Goal: Task Accomplishment & Management: Use online tool/utility

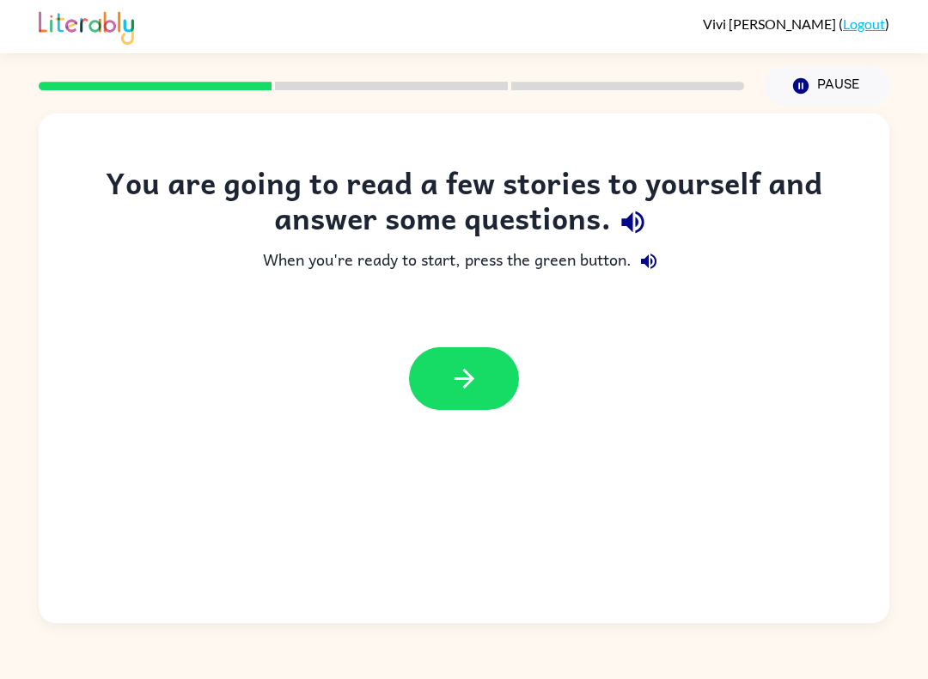
click at [472, 374] on icon "button" at bounding box center [464, 378] width 30 height 30
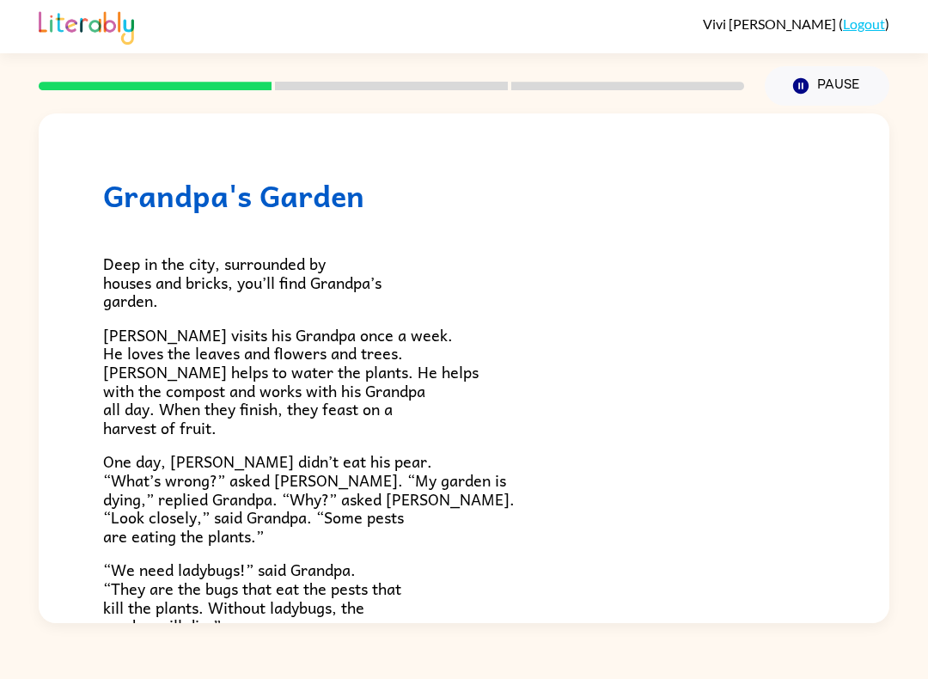
click at [253, 277] on span "Deep in the city, surrounded by houses and bricks, you’ll find Grandpa’s garden." at bounding box center [242, 282] width 278 height 62
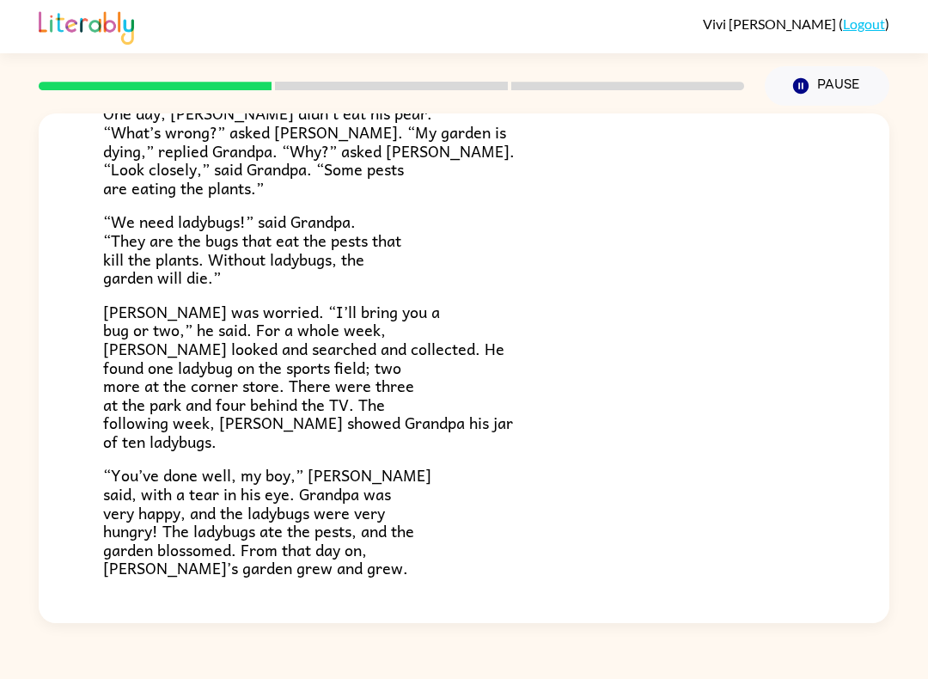
scroll to position [351, 0]
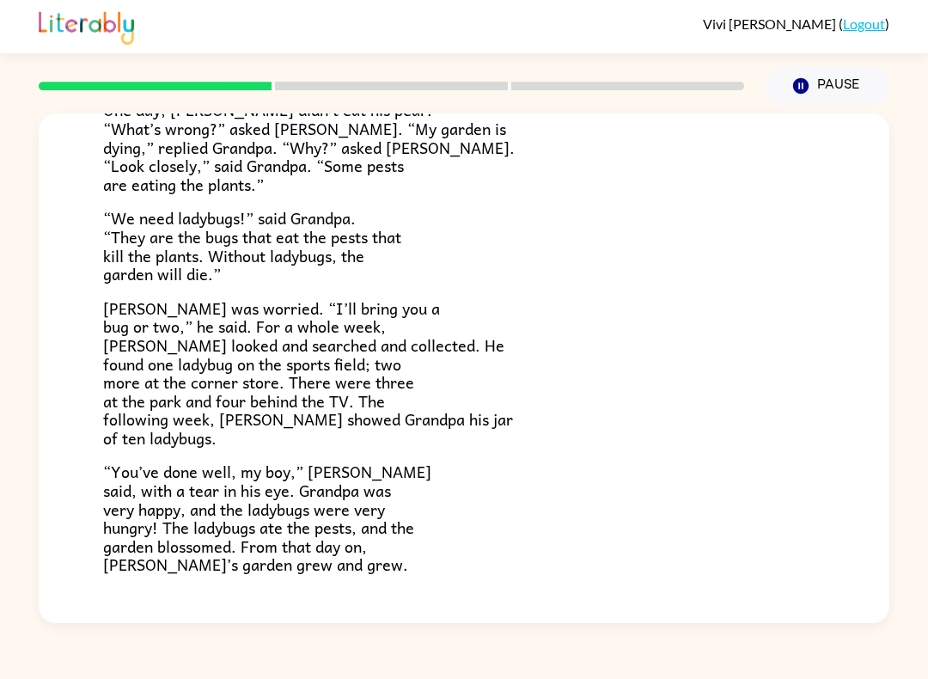
click at [442, 69] on div at bounding box center [391, 86] width 726 height 60
click at [479, 91] on div at bounding box center [391, 86] width 726 height 60
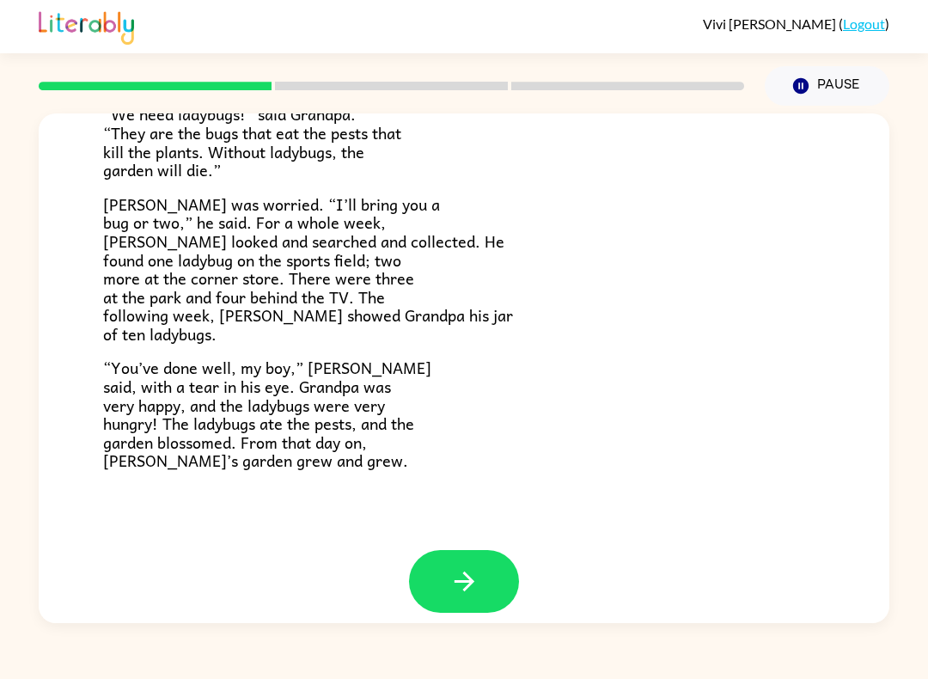
scroll to position [454, 0]
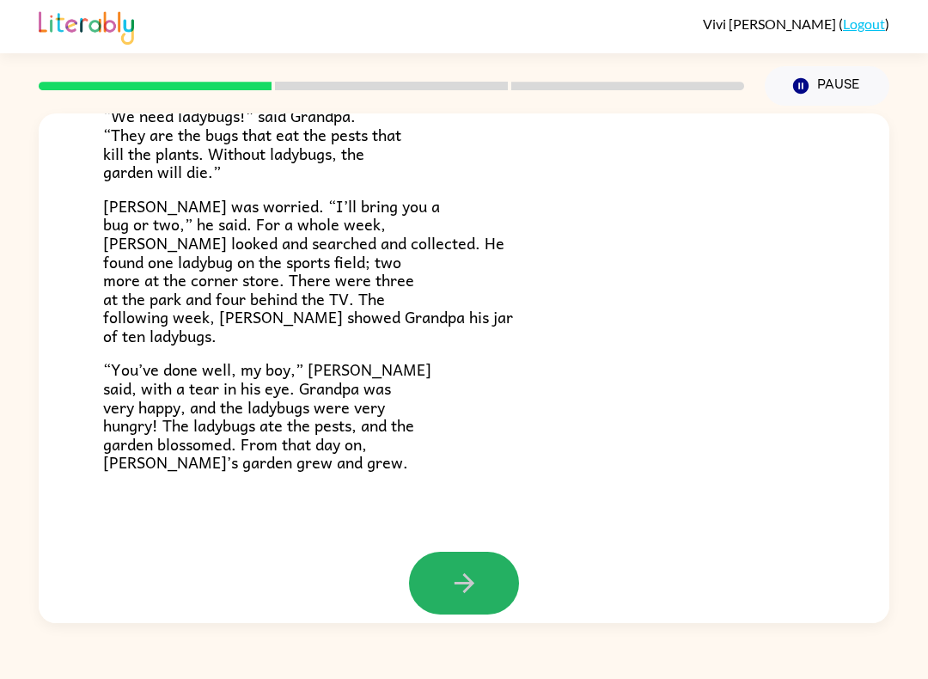
click at [434, 572] on button "button" at bounding box center [464, 582] width 110 height 63
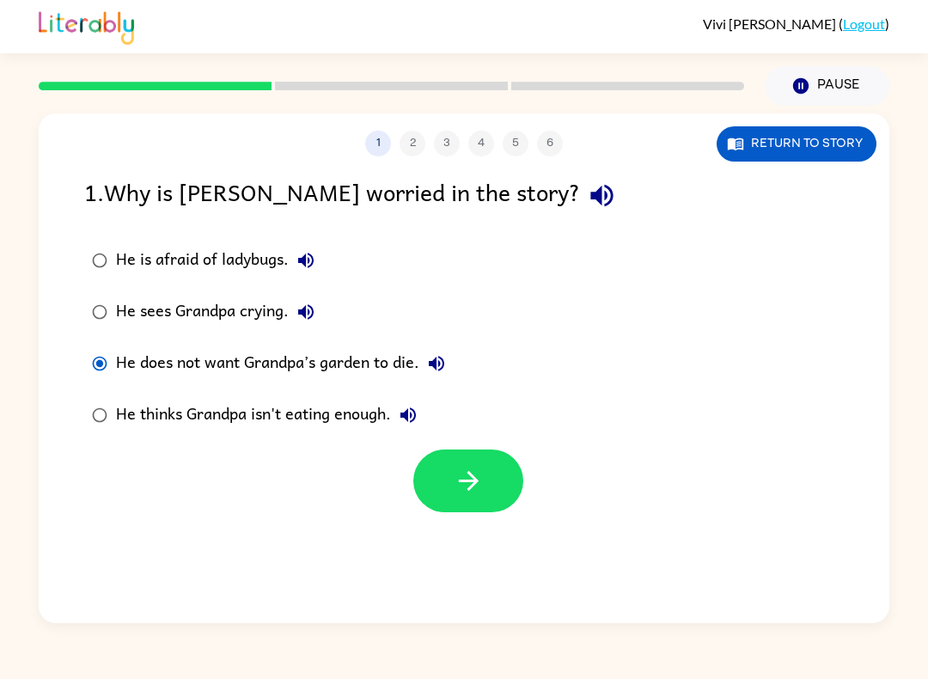
click at [484, 476] on button "button" at bounding box center [468, 480] width 110 height 63
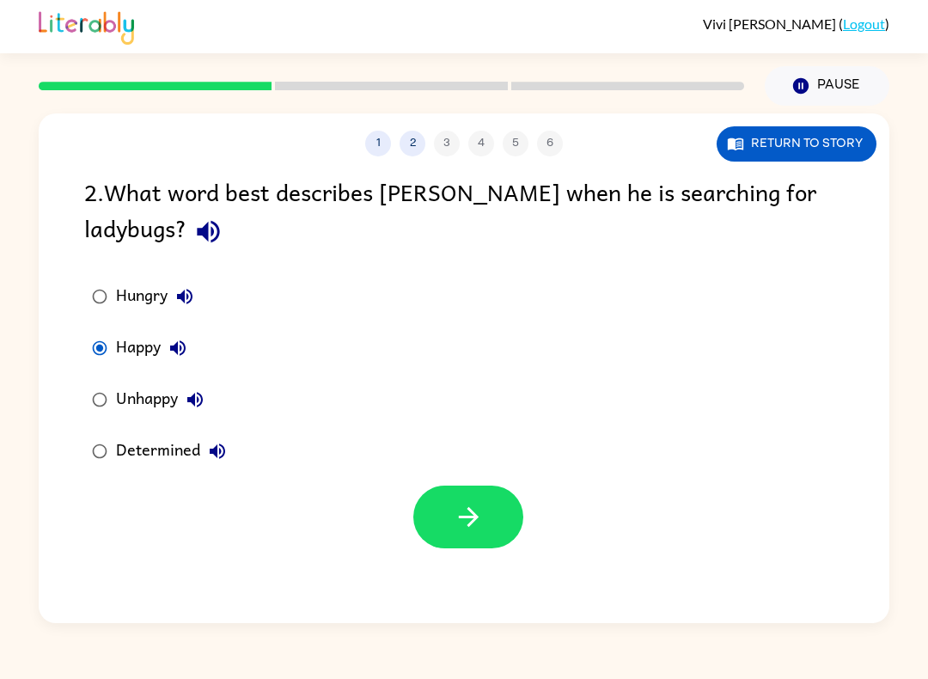
click at [414, 519] on button "button" at bounding box center [468, 516] width 110 height 63
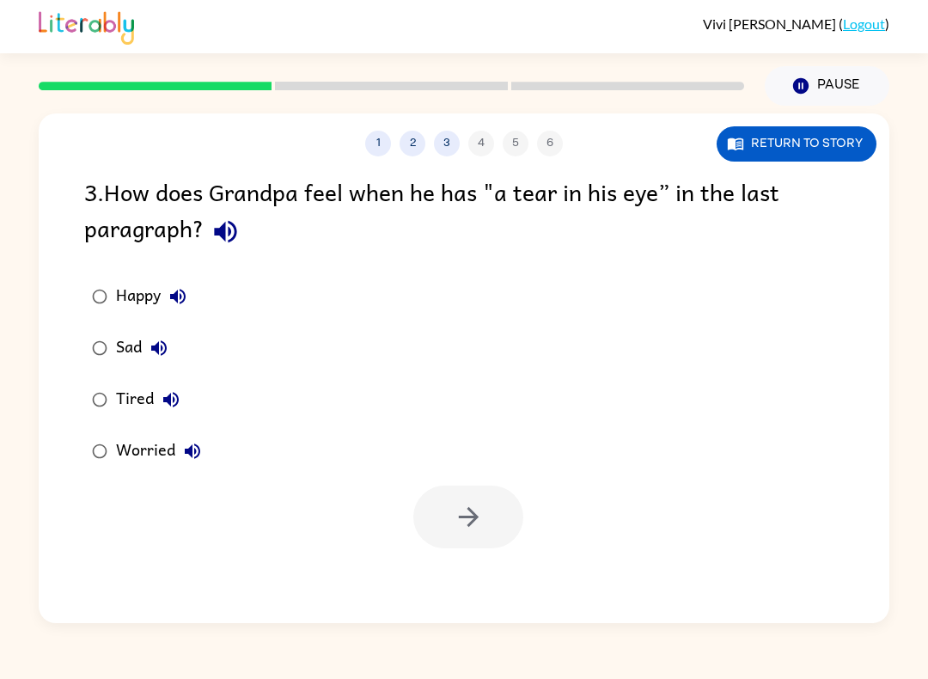
click at [115, 281] on label "Happy" at bounding box center [146, 297] width 143 height 52
click at [529, 506] on div at bounding box center [464, 512] width 850 height 71
click at [452, 528] on button "button" at bounding box center [468, 516] width 110 height 63
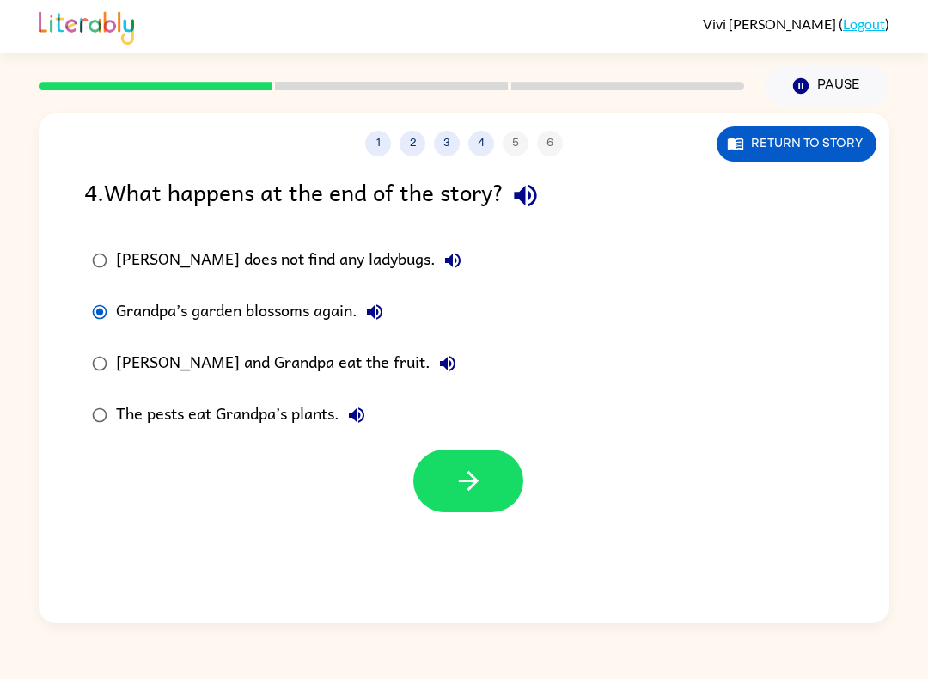
click at [423, 483] on button "button" at bounding box center [468, 480] width 110 height 63
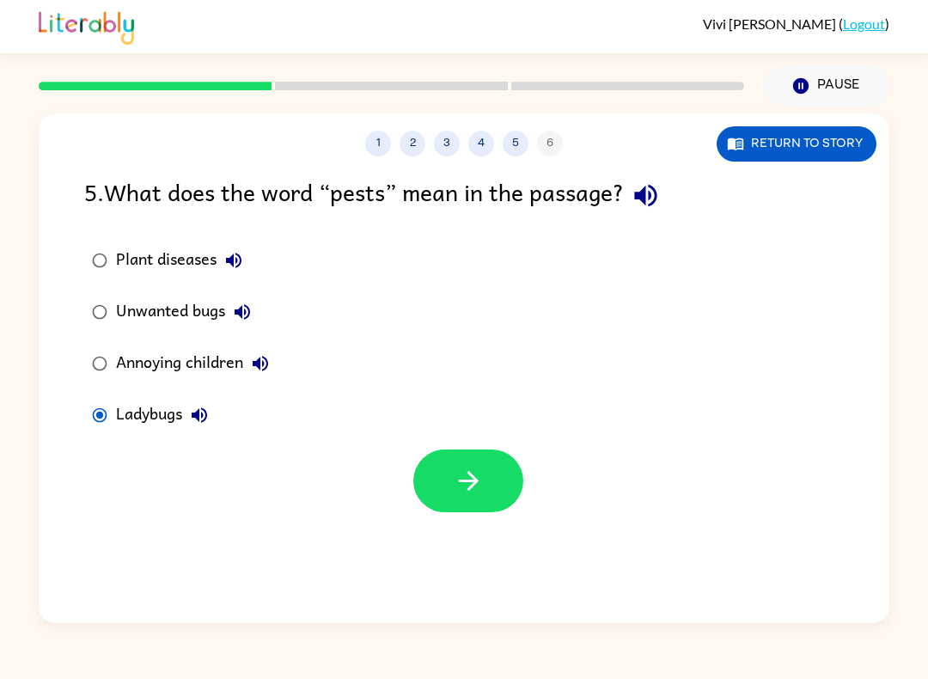
click at [439, 493] on button "button" at bounding box center [468, 480] width 110 height 63
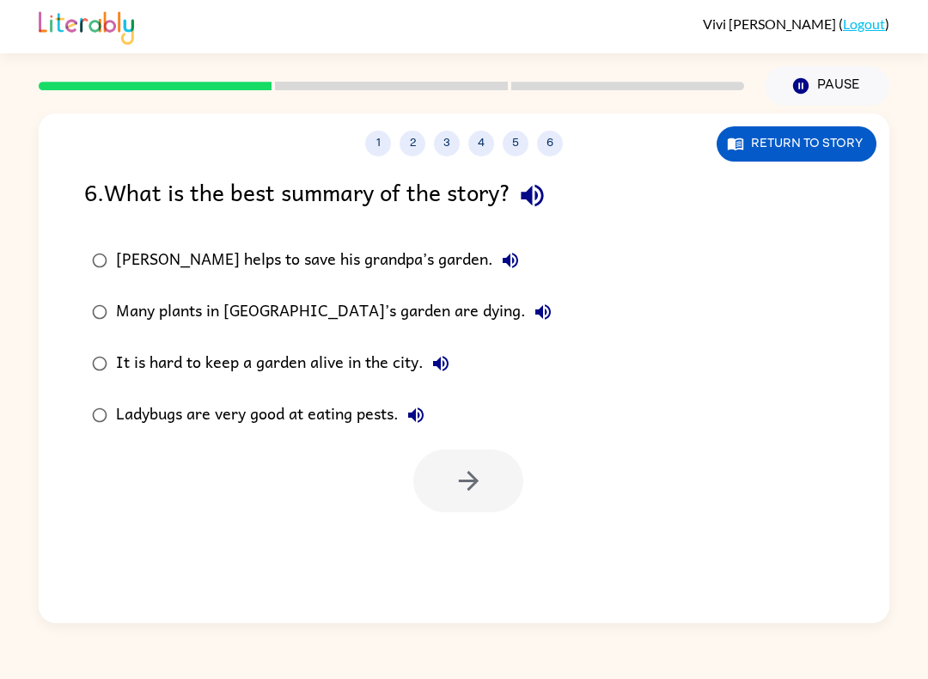
click at [76, 269] on label "[PERSON_NAME] helps to save his grandpa’s garden." at bounding box center [322, 261] width 494 height 52
click at [484, 471] on button "button" at bounding box center [468, 480] width 110 height 63
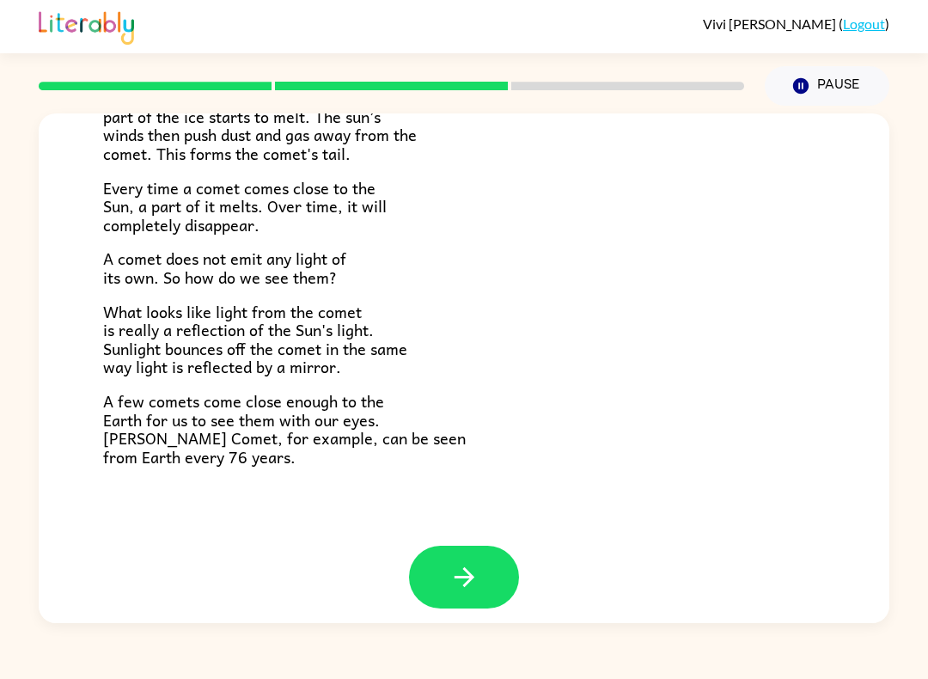
scroll to position [325, 0]
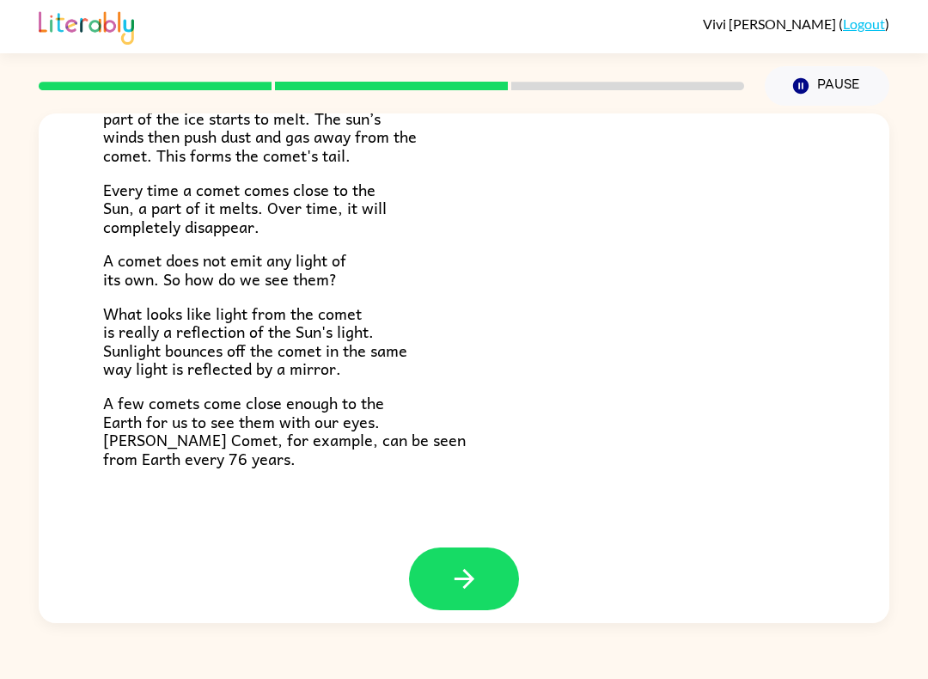
click at [478, 564] on icon "button" at bounding box center [464, 579] width 30 height 30
